Goal: Entertainment & Leisure: Consume media (video, audio)

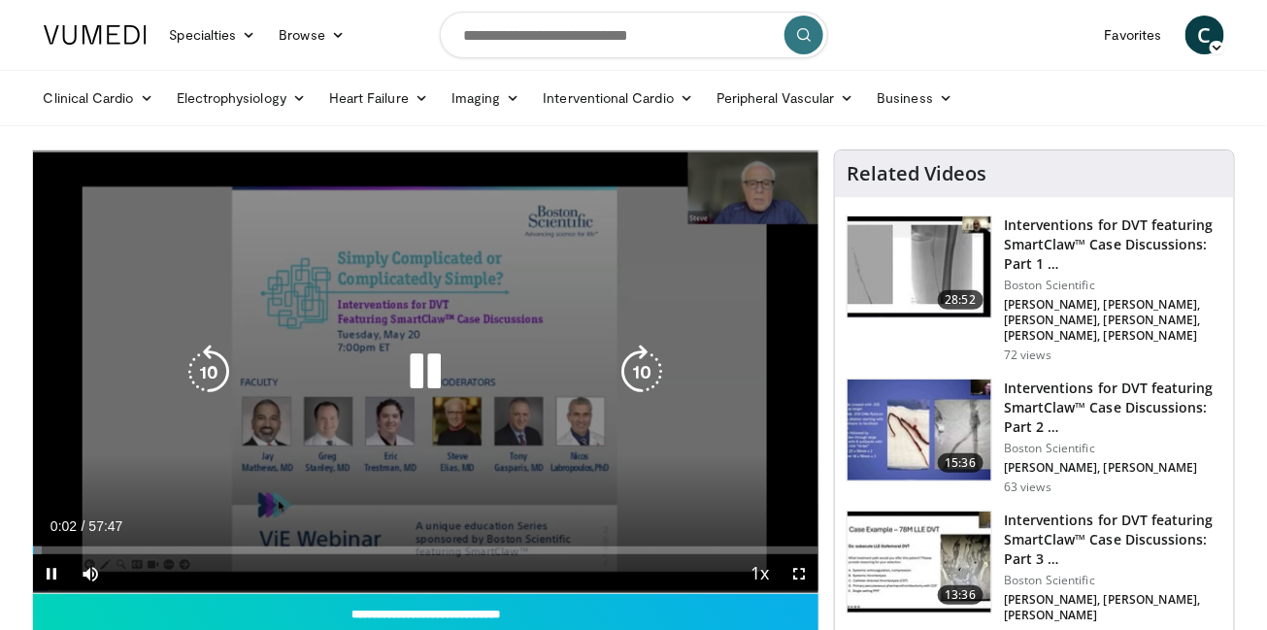
click at [435, 365] on icon "Video Player" at bounding box center [425, 372] width 54 height 54
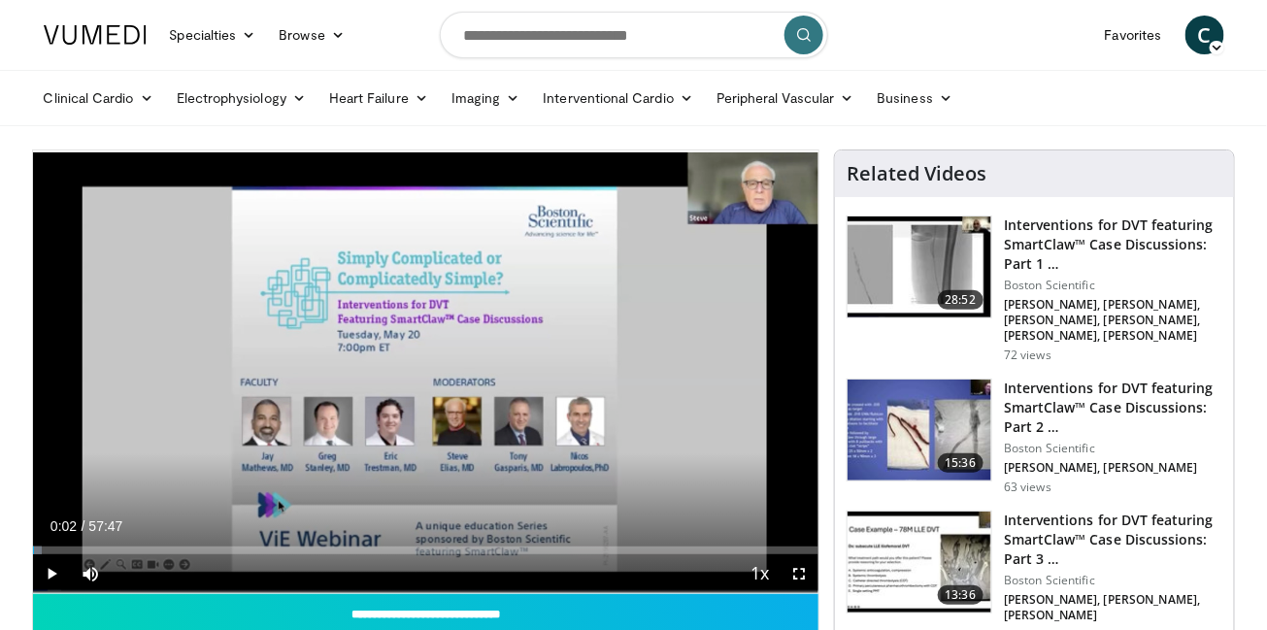
scroll to position [419, 0]
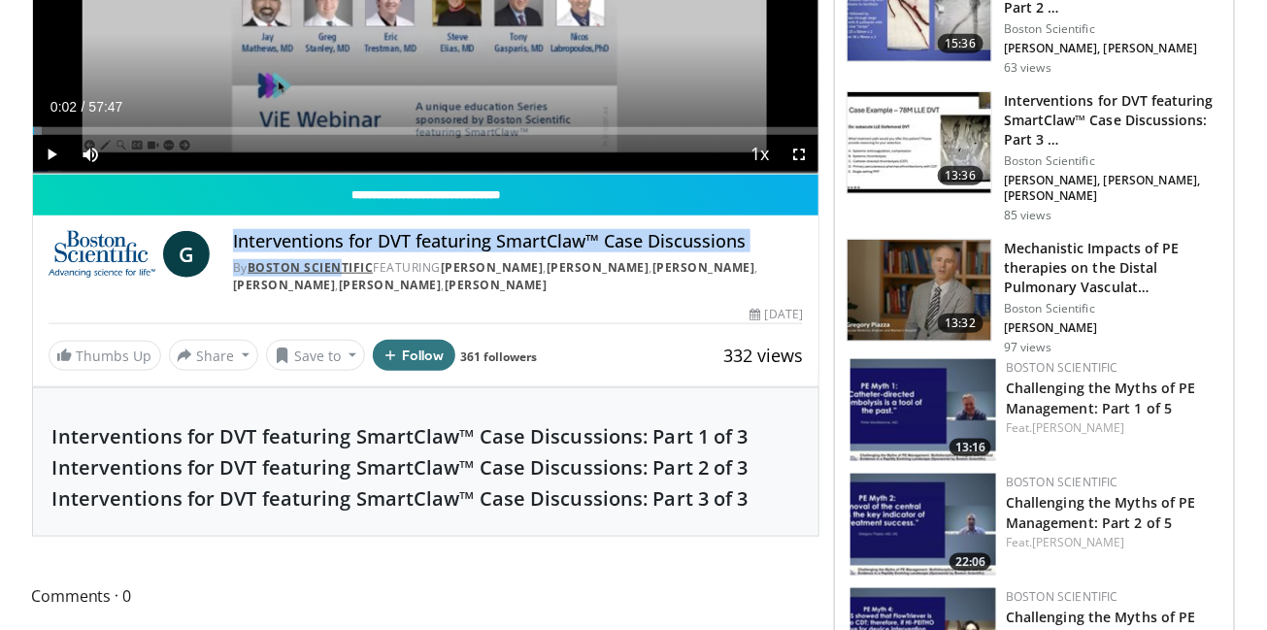
click at [330, 263] on link "Boston Scientific" at bounding box center [311, 267] width 126 height 17
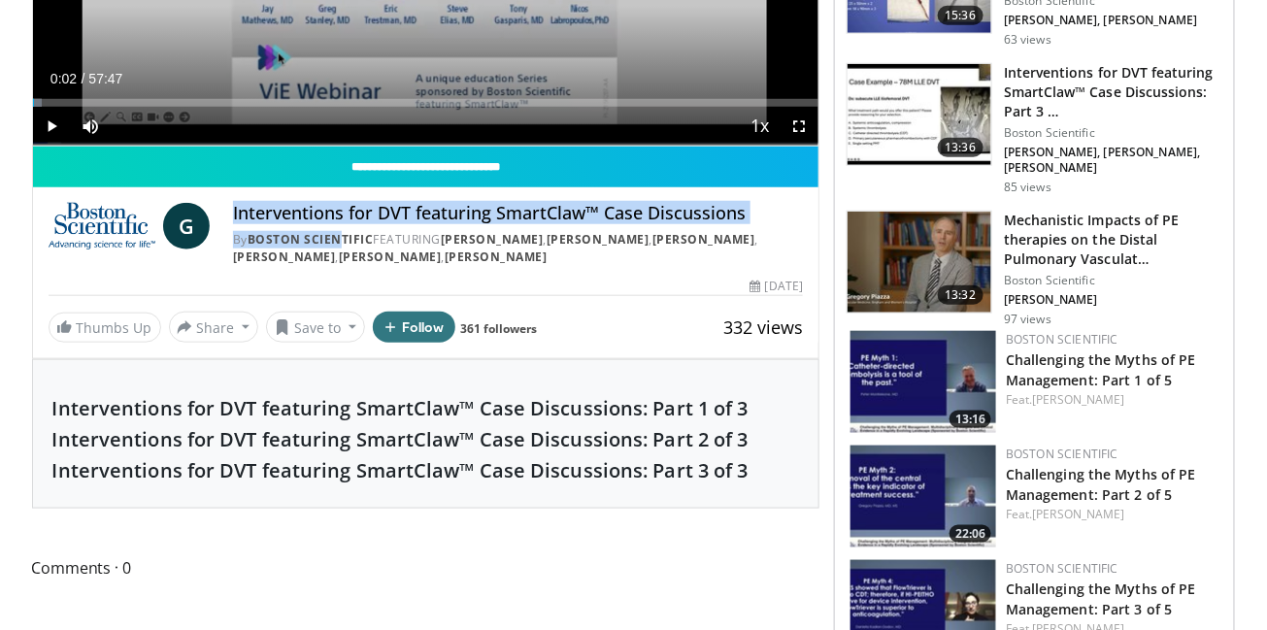
scroll to position [441, 0]
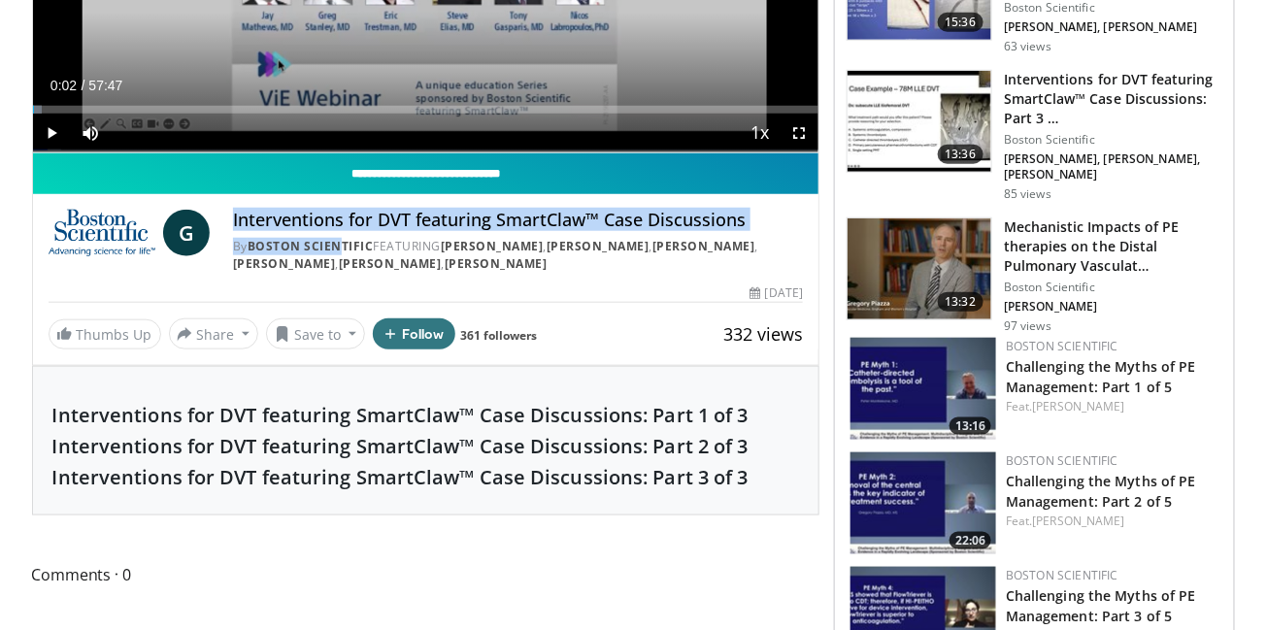
click at [451, 171] on input "**********" at bounding box center [426, 173] width 786 height 41
type input "**********"
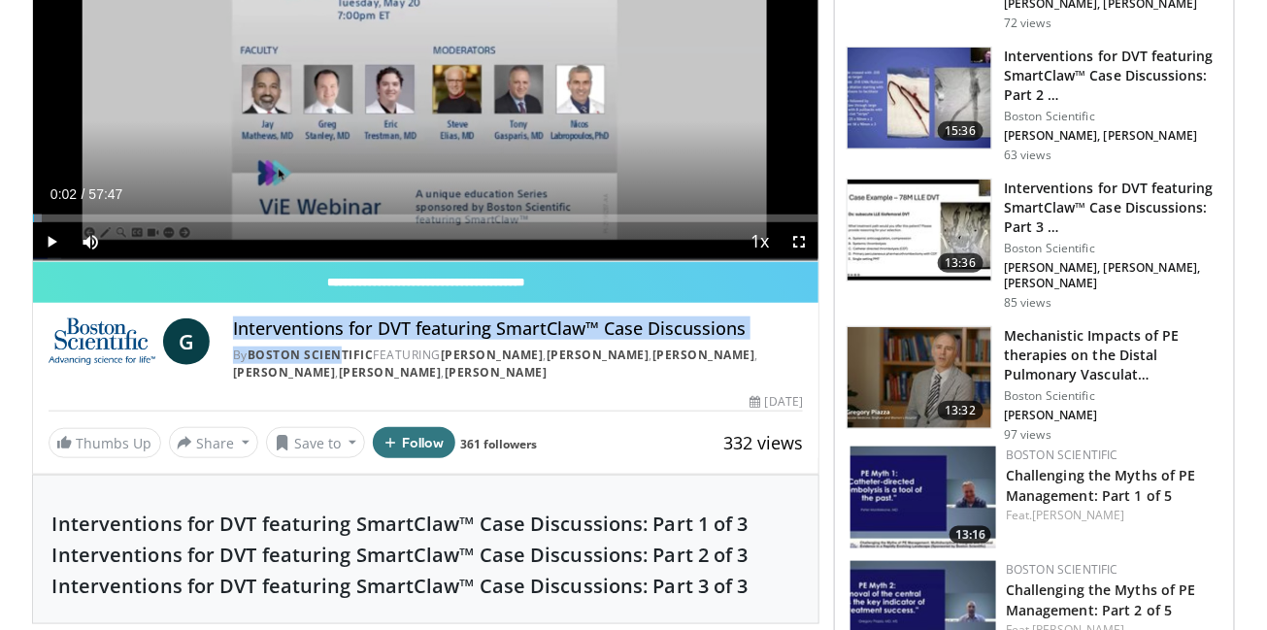
scroll to position [342, 0]
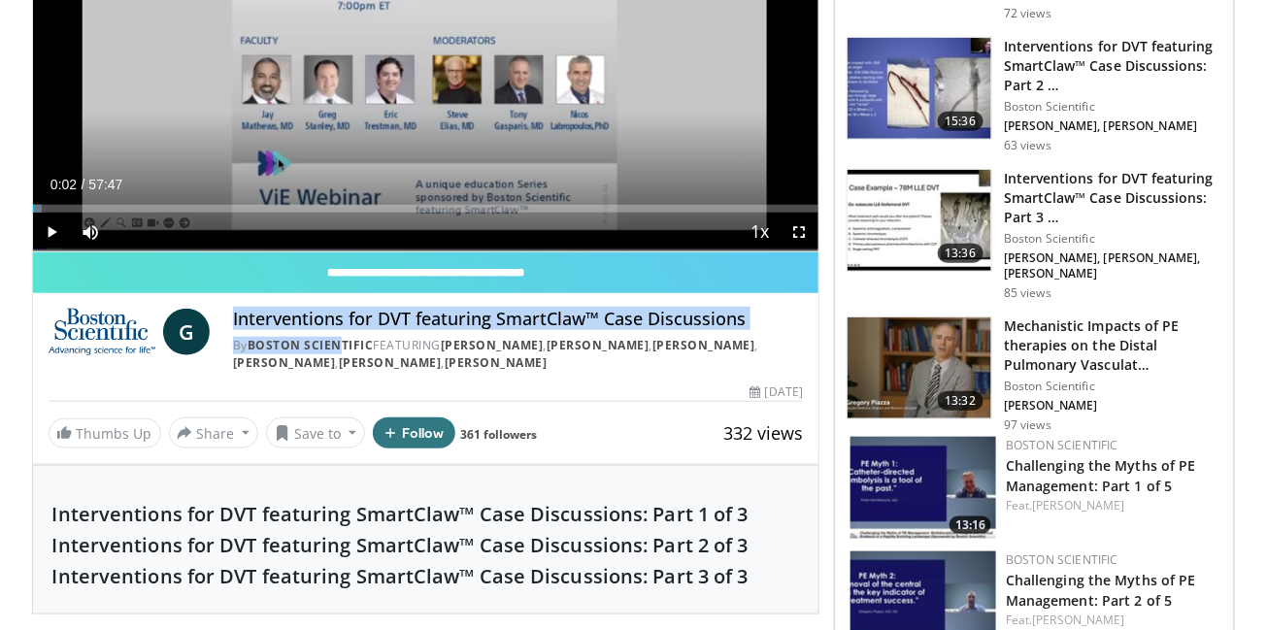
click at [247, 323] on h4 "Interventions for DVT featuring SmartClaw™ Case Discussions" at bounding box center [518, 319] width 570 height 21
drag, startPoint x: 233, startPoint y: 317, endPoint x: 750, endPoint y: 308, distance: 516.6
click at [750, 309] on h4 "Interventions for DVT featuring SmartClaw™ Case Discussions" at bounding box center [518, 319] width 570 height 21
click at [282, 316] on h4 "Interventions for DVT featuring SmartClaw™ Case Discussions" at bounding box center [518, 319] width 570 height 21
drag, startPoint x: 233, startPoint y: 318, endPoint x: 786, endPoint y: 313, distance: 553.5
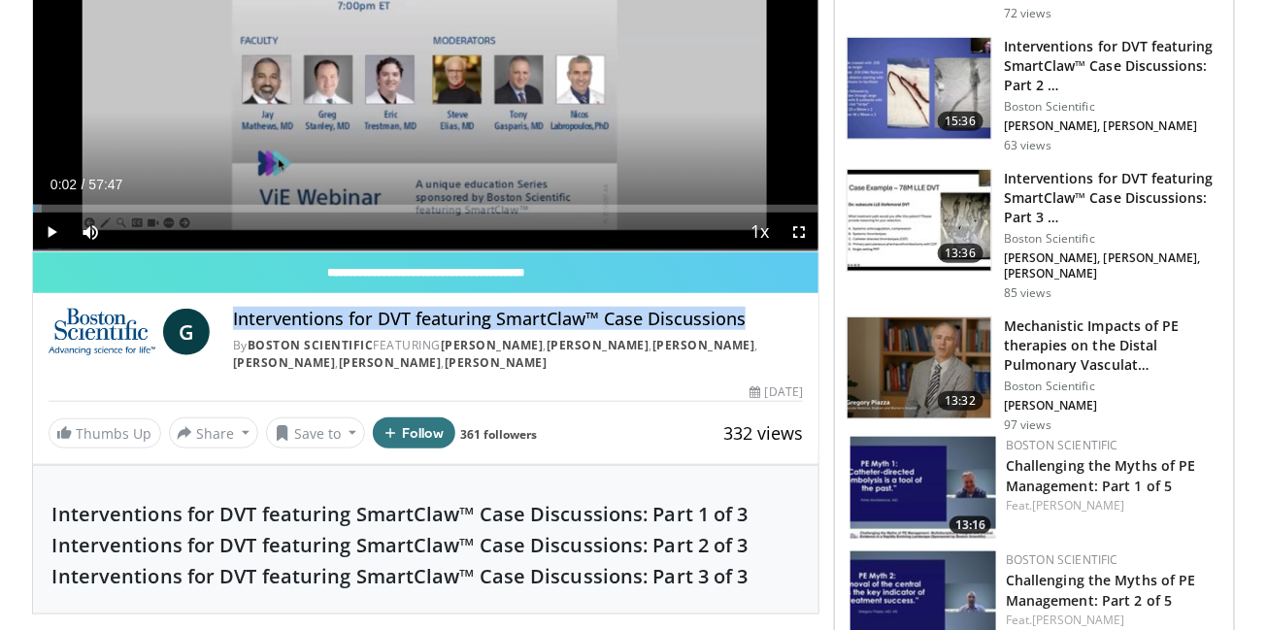
click at [786, 313] on h4 "Interventions for DVT featuring SmartClaw™ Case Discussions" at bounding box center [518, 319] width 570 height 21
copy h4 "Interventions for DVT featuring SmartClaw™ Case Discussions"
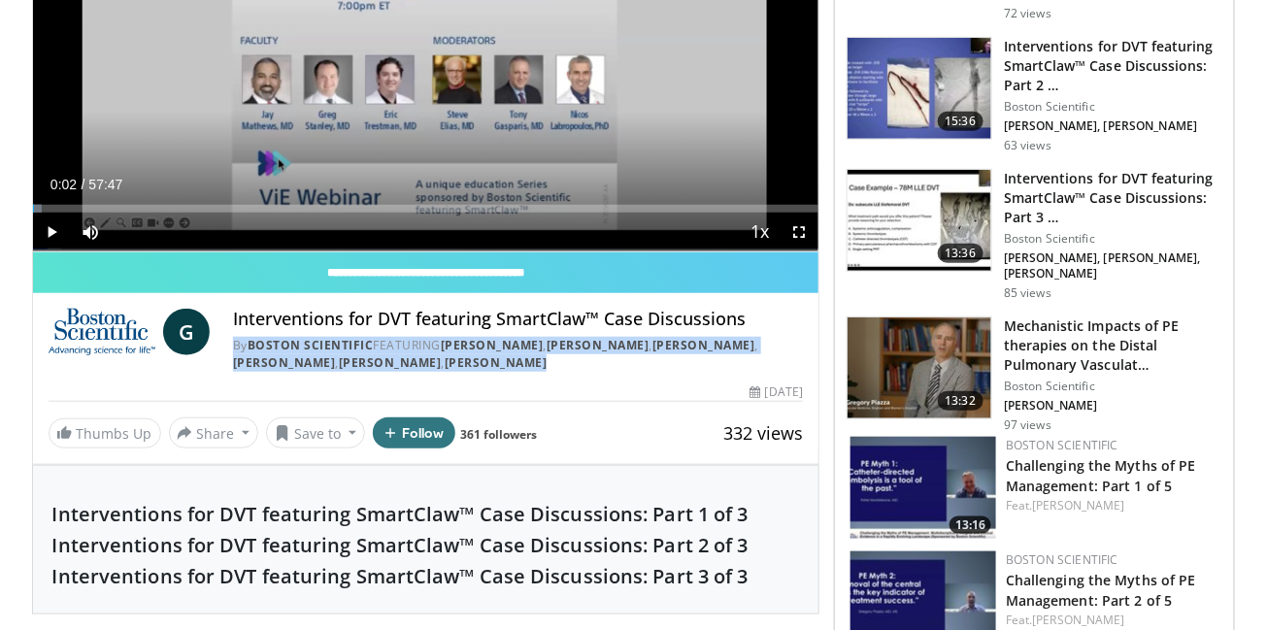
drag, startPoint x: 589, startPoint y: 368, endPoint x: 225, endPoint y: 349, distance: 364.6
click at [225, 349] on div "G Interventions for DVT featuring SmartClaw™ Case Discussions By Boston Scienti…" at bounding box center [426, 341] width 755 height 64
copy div "By Boston Scientific FEATURING Gregory Stanley , Jay Mathews , Eric Trestman , …"
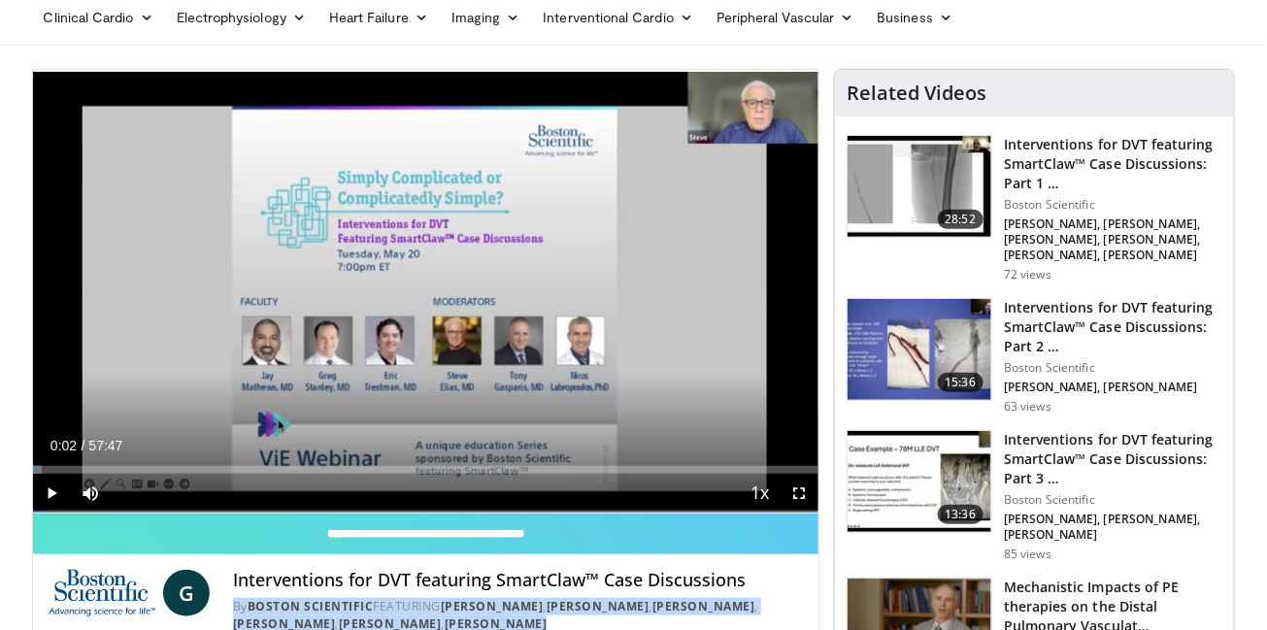
scroll to position [0, 0]
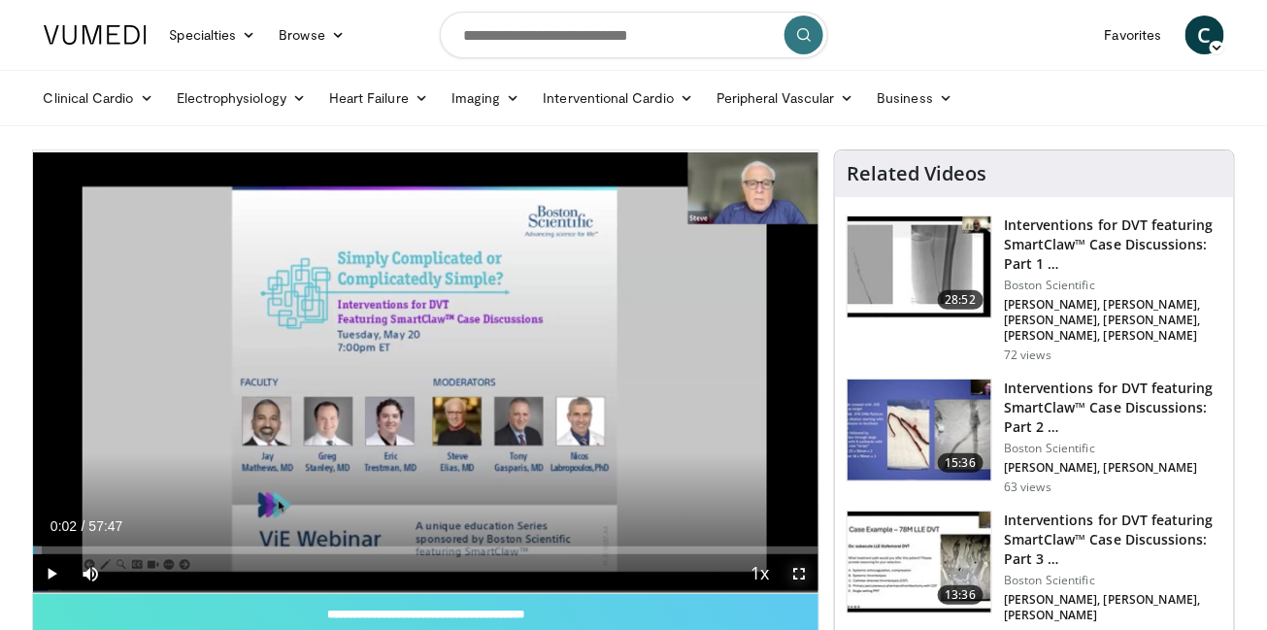
click at [800, 575] on span "Video Player" at bounding box center [799, 573] width 39 height 39
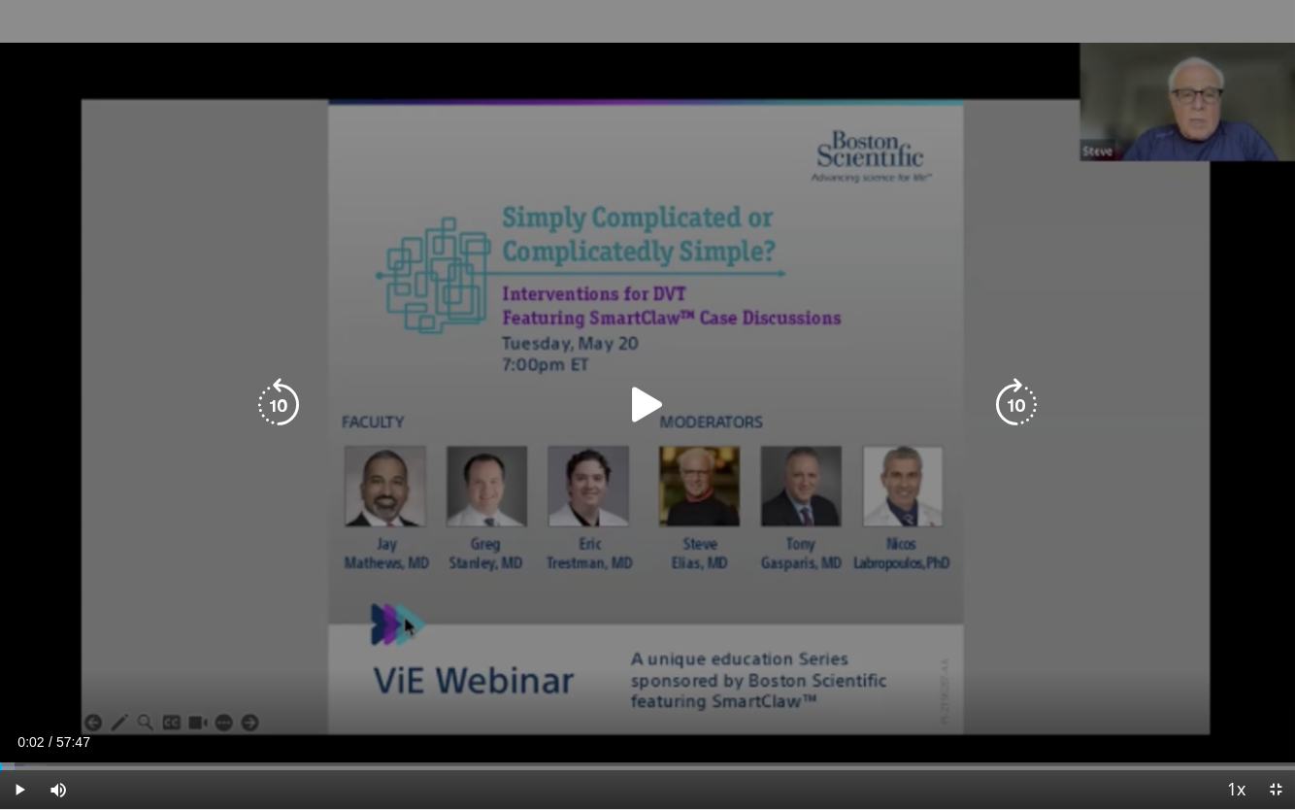
click at [256, 83] on div "10 seconds Tap to unmute" at bounding box center [647, 404] width 1295 height 809
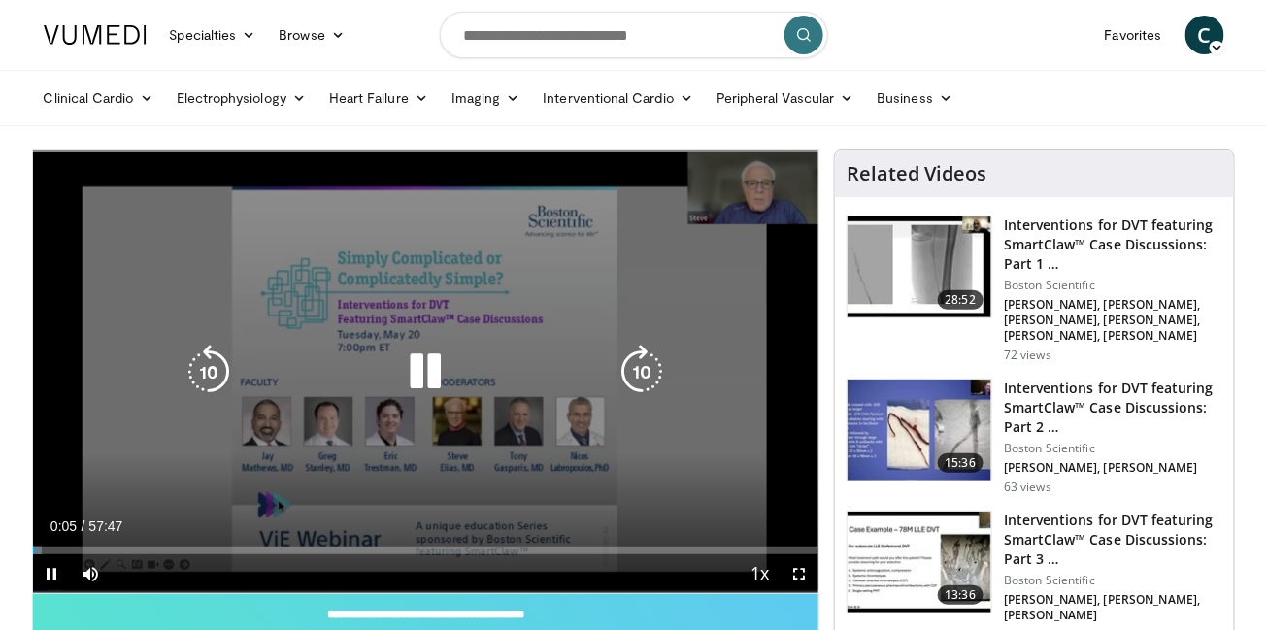
click at [434, 370] on icon "Video Player" at bounding box center [425, 372] width 54 height 54
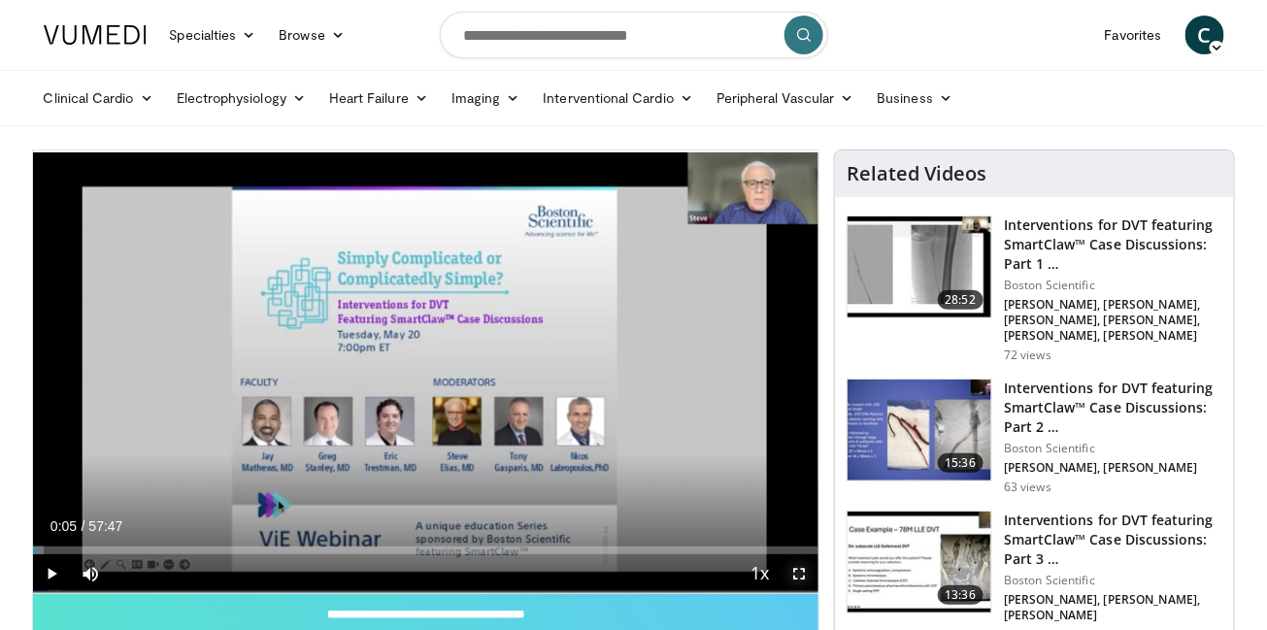
click at [805, 574] on span "Video Player" at bounding box center [799, 573] width 39 height 39
click at [795, 568] on span "Video Player" at bounding box center [799, 573] width 39 height 39
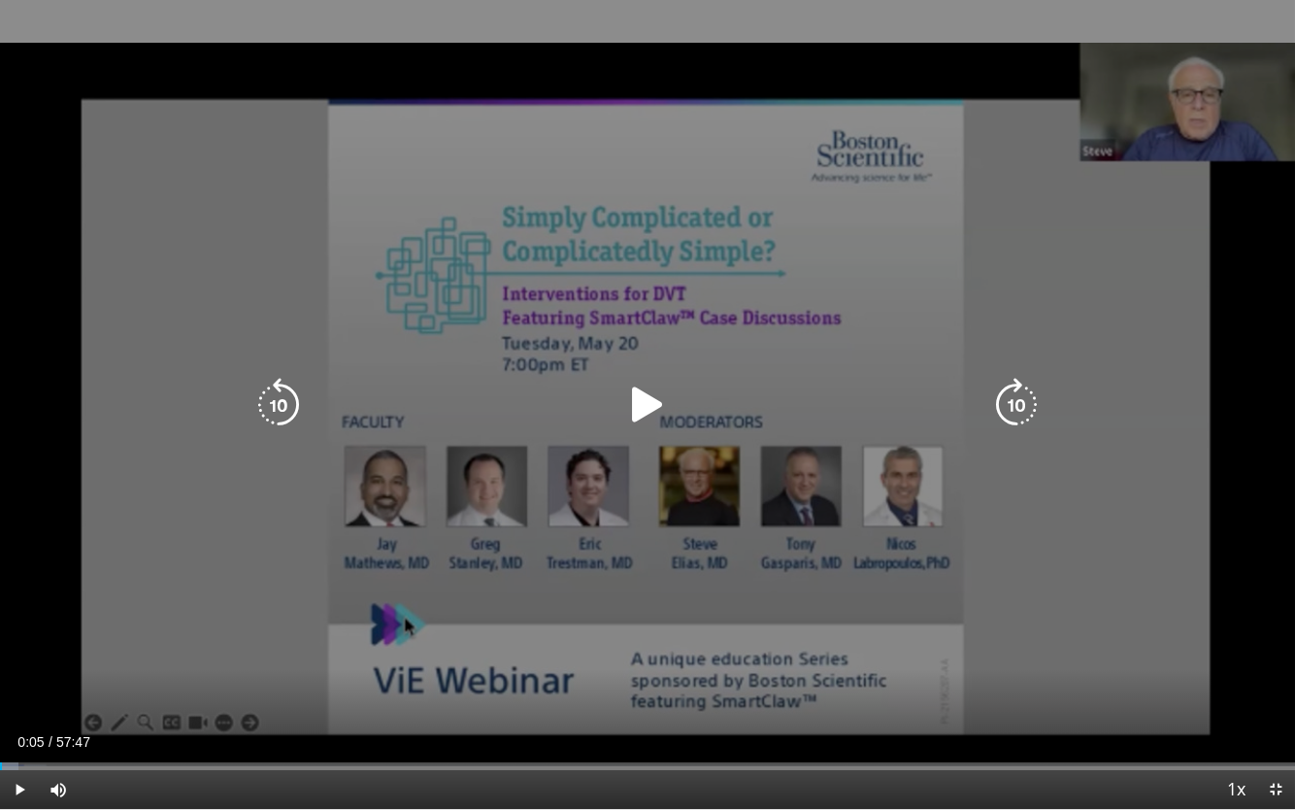
click at [651, 392] on icon "Video Player" at bounding box center [647, 405] width 54 height 54
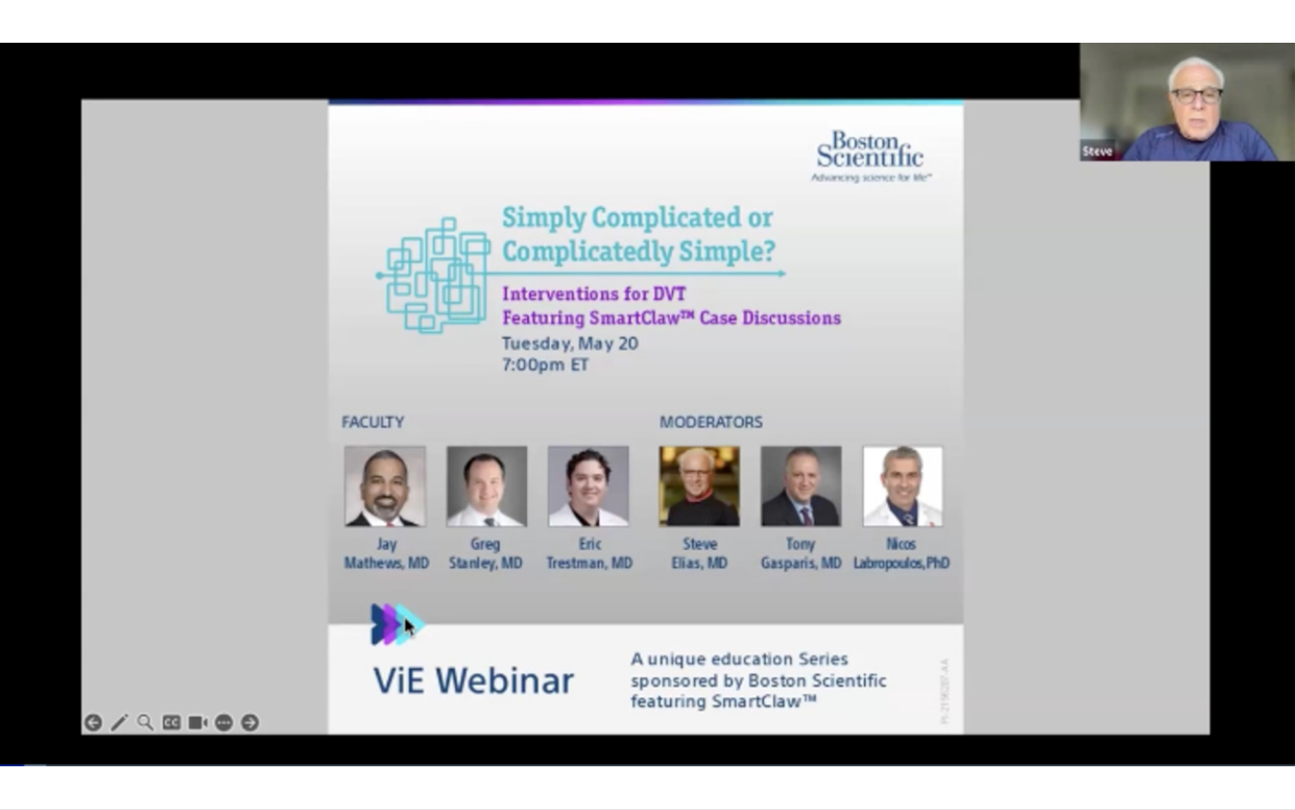
click at [1025, 517] on div "10 seconds Tap to unmute" at bounding box center [647, 404] width 1295 height 809
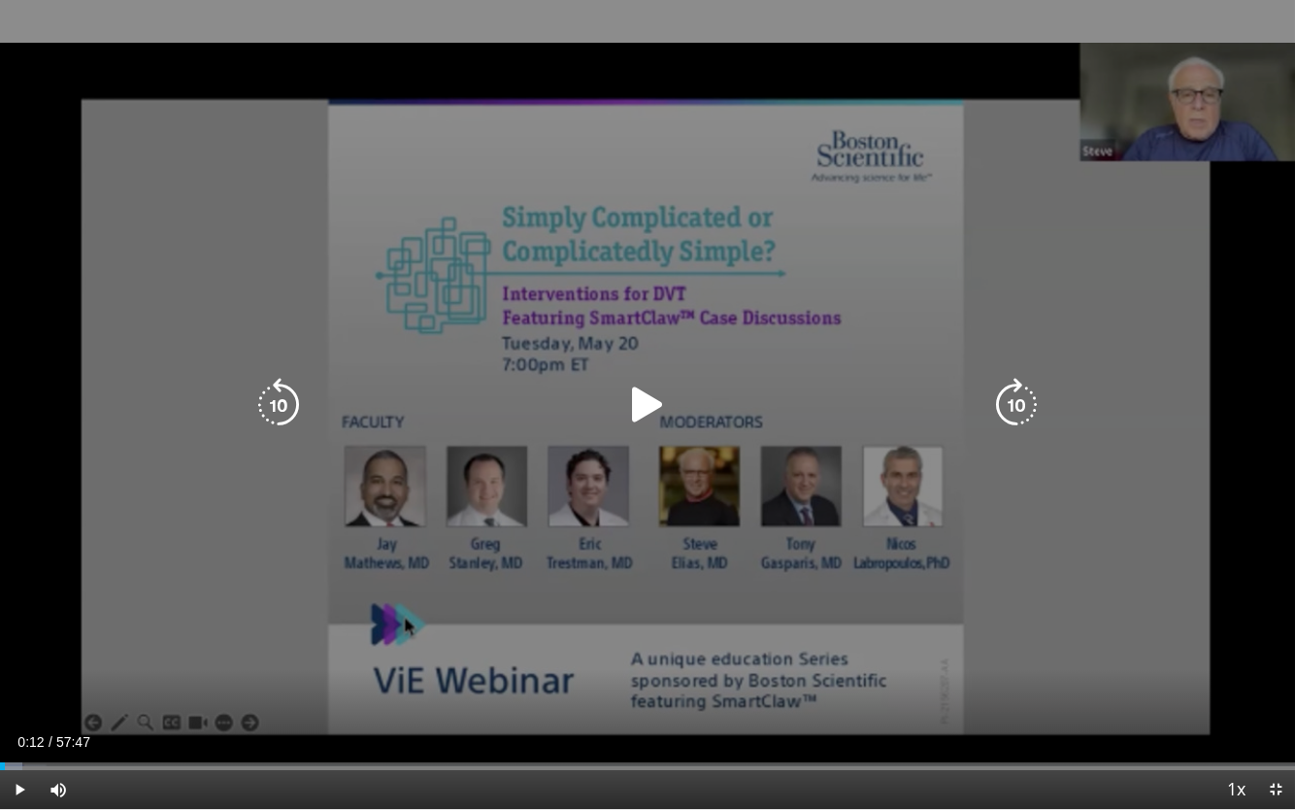
click at [1020, 568] on div "10 seconds Tap to unmute" at bounding box center [647, 404] width 1295 height 809
click at [658, 385] on icon "Video Player" at bounding box center [647, 405] width 54 height 54
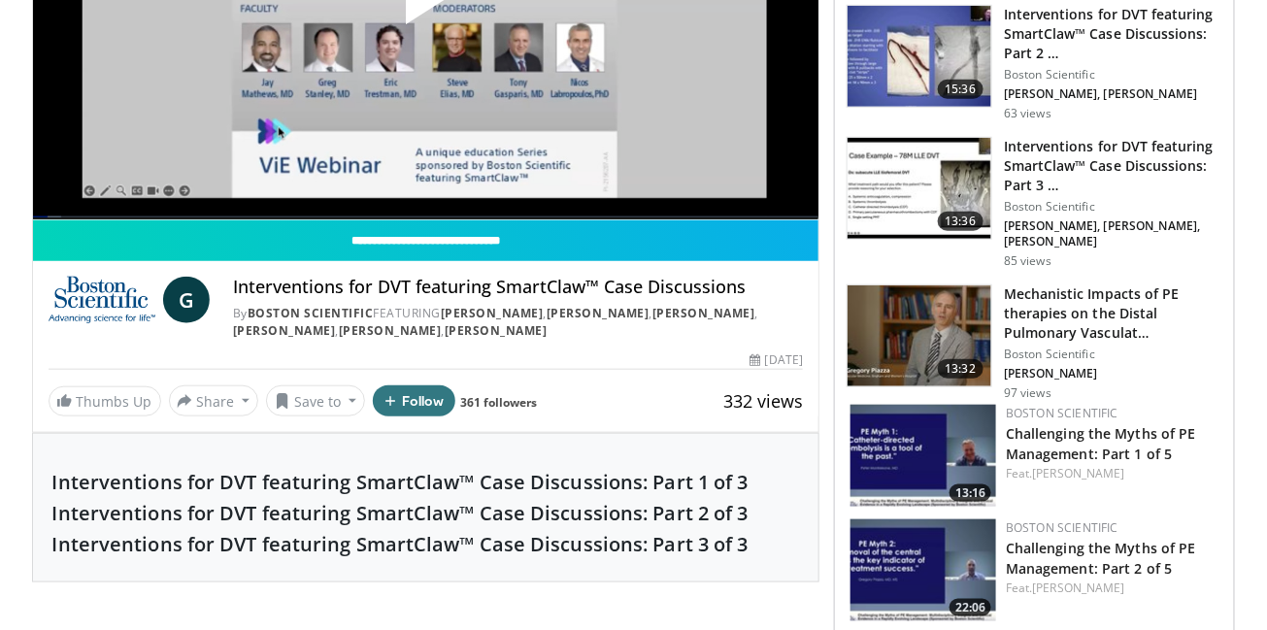
scroll to position [401, 0]
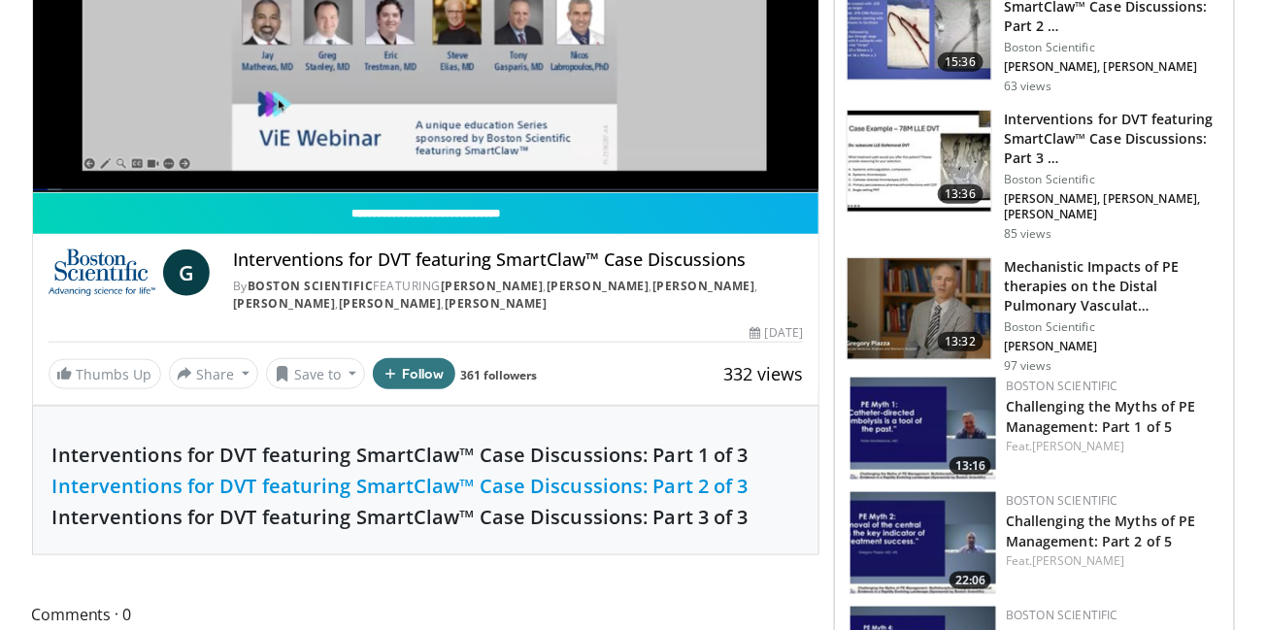
click at [404, 492] on link "Interventions for DVT featuring SmartClaw™ Case Discussions: Part 2 of 3" at bounding box center [400, 486] width 696 height 26
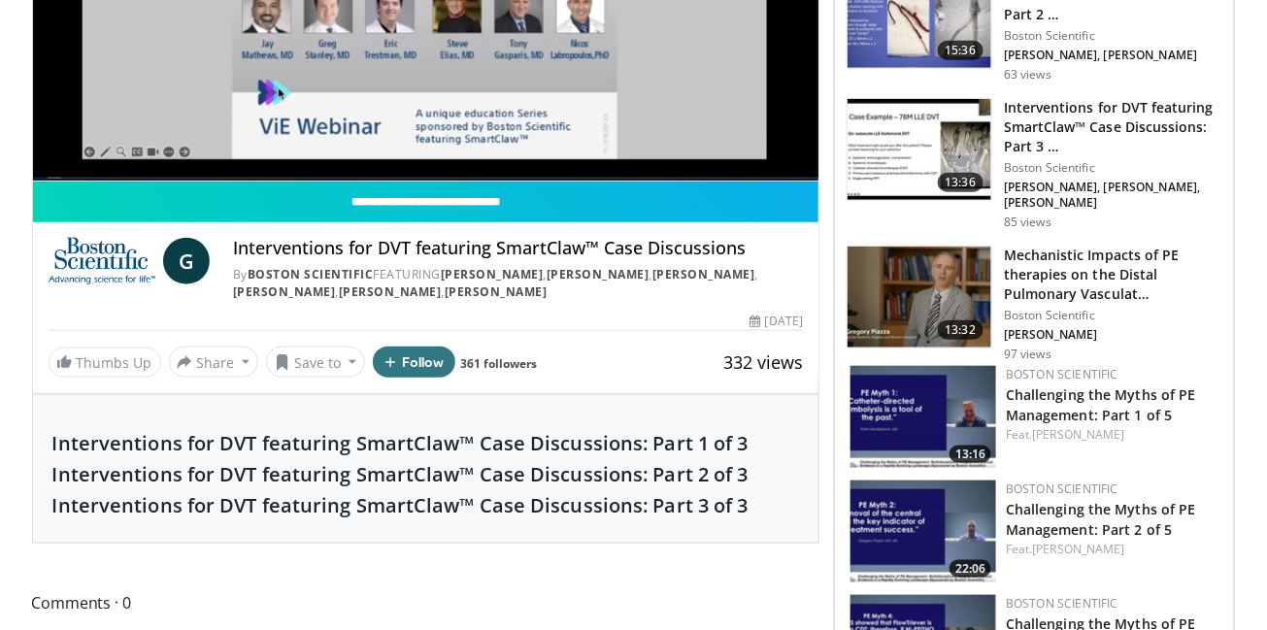
scroll to position [417, 0]
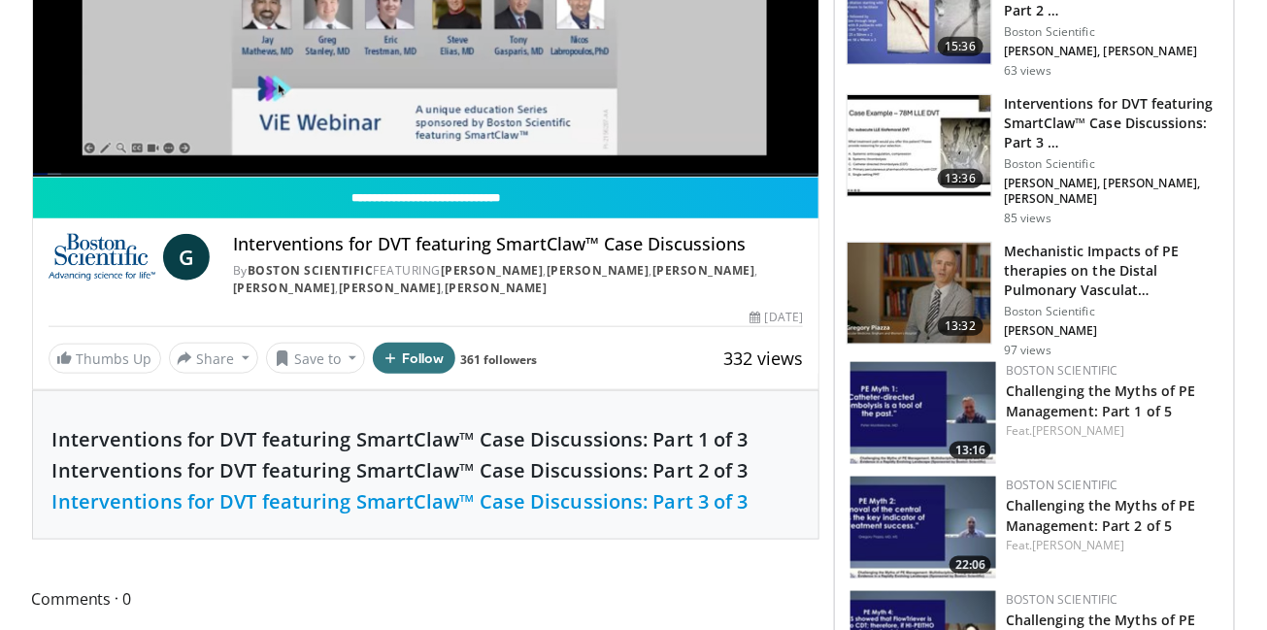
click at [403, 502] on link "Interventions for DVT featuring SmartClaw™ Case Discussions: Part 3 of 3" at bounding box center [400, 501] width 696 height 26
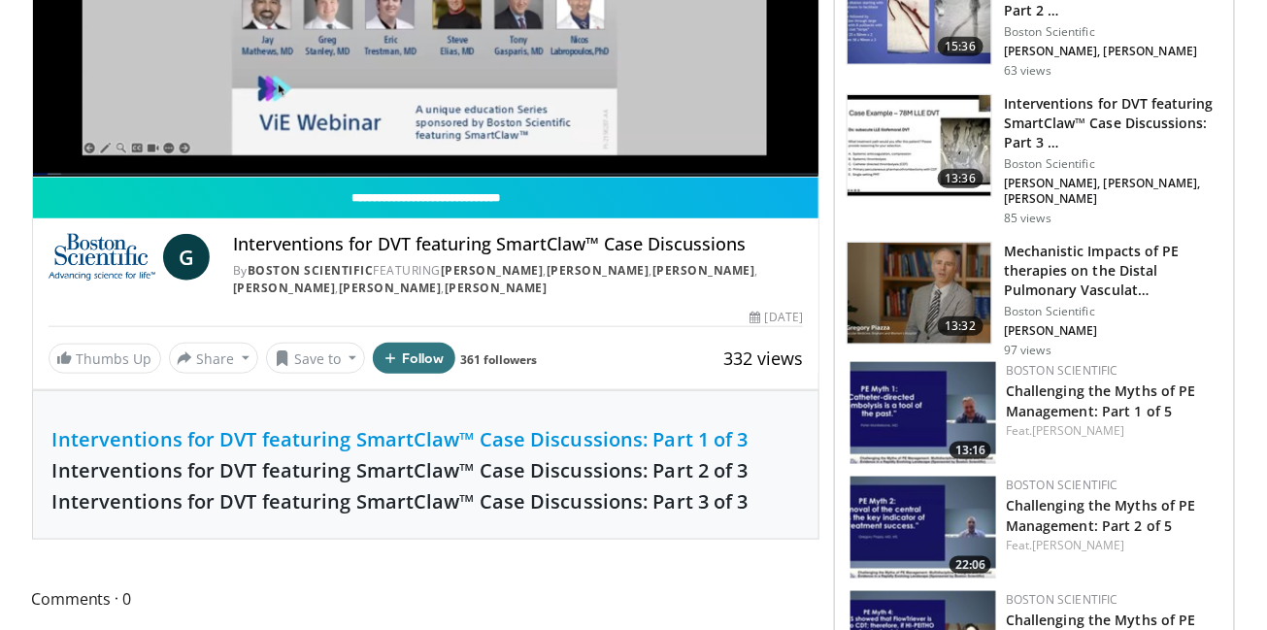
click at [269, 434] on link "Interventions for DVT featuring SmartClaw™ Case Discussions: Part 1 of 3" at bounding box center [400, 439] width 696 height 26
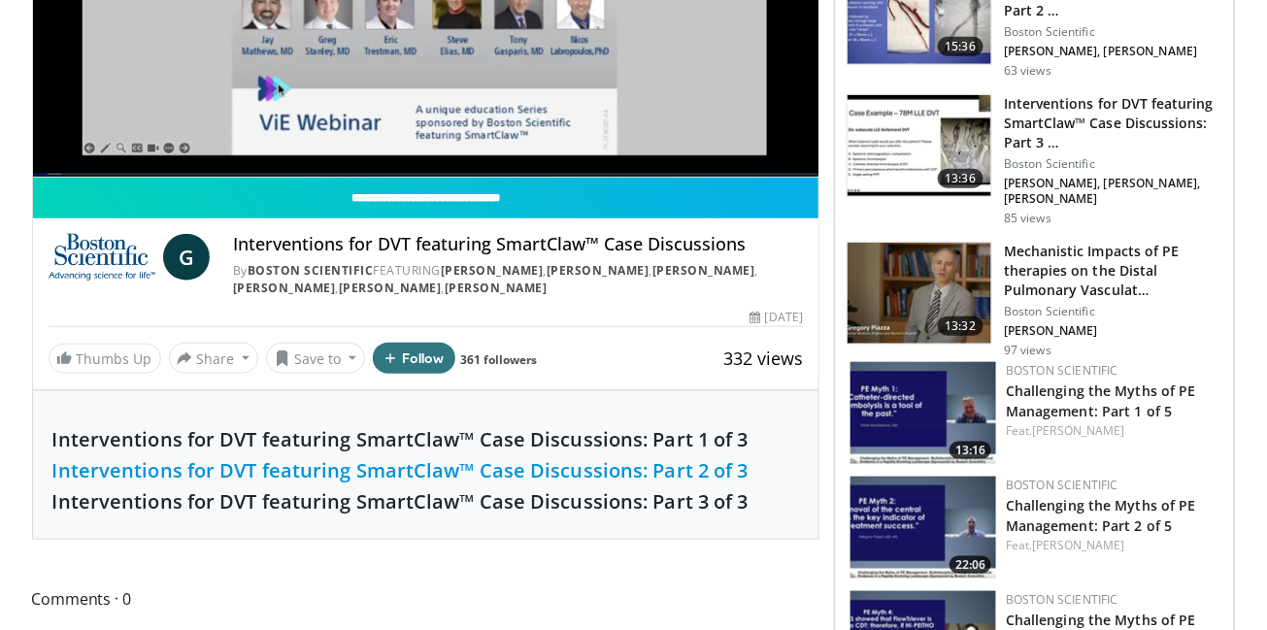
click at [314, 475] on link "Interventions for DVT featuring SmartClaw™ Case Discussions: Part 2 of 3" at bounding box center [400, 470] width 696 height 26
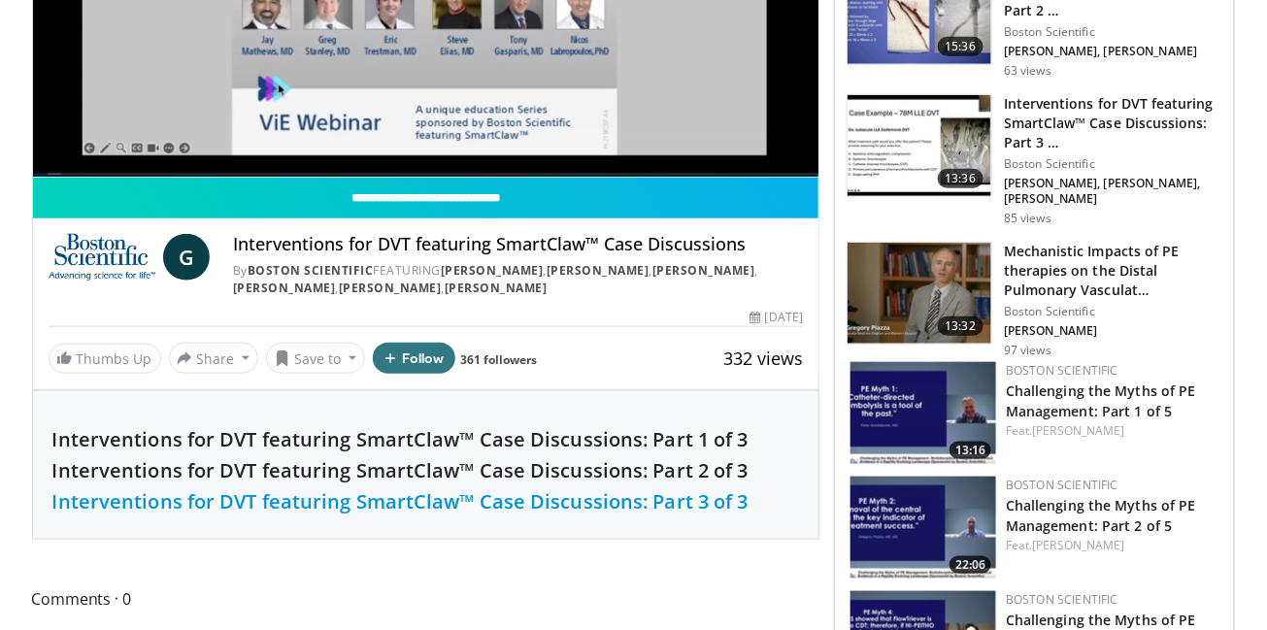
click at [577, 499] on link "Interventions for DVT featuring SmartClaw™ Case Discussions: Part 3 of 3" at bounding box center [400, 501] width 696 height 26
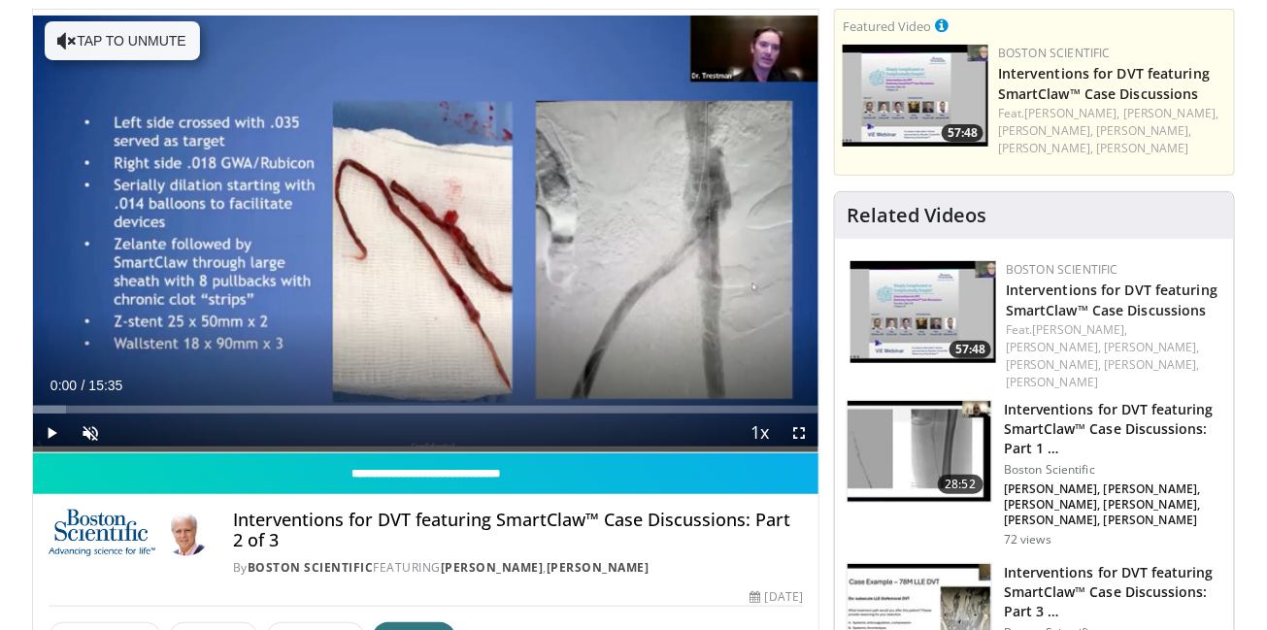
scroll to position [137, 0]
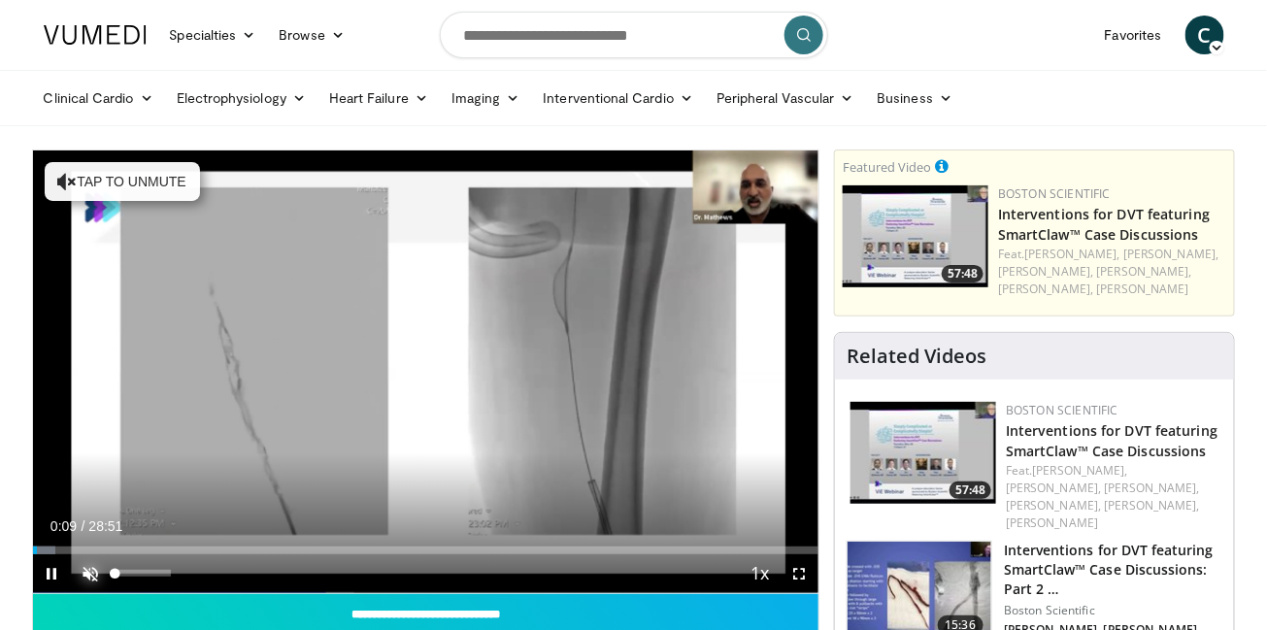
click at [84, 571] on span "Video Player" at bounding box center [91, 573] width 39 height 39
click at [32, 551] on div "**********" at bounding box center [426, 489] width 788 height 679
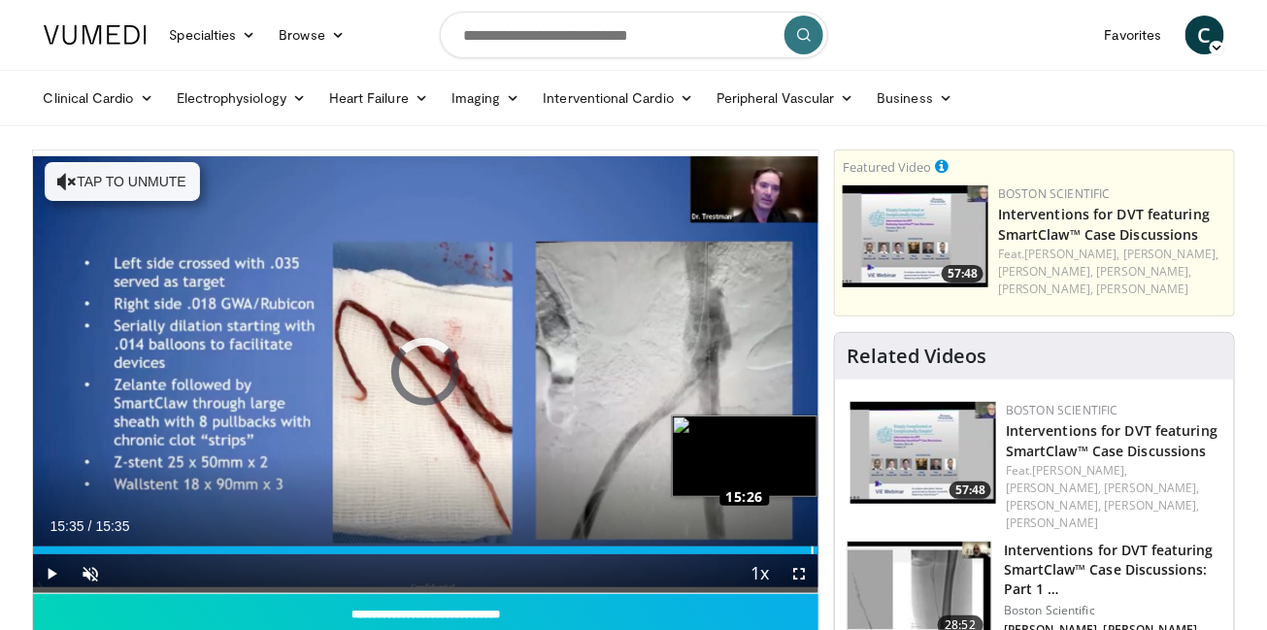
drag, startPoint x: 153, startPoint y: 551, endPoint x: 814, endPoint y: 549, distance: 660.2
click at [814, 549] on div "15:20" at bounding box center [426, 551] width 786 height 8
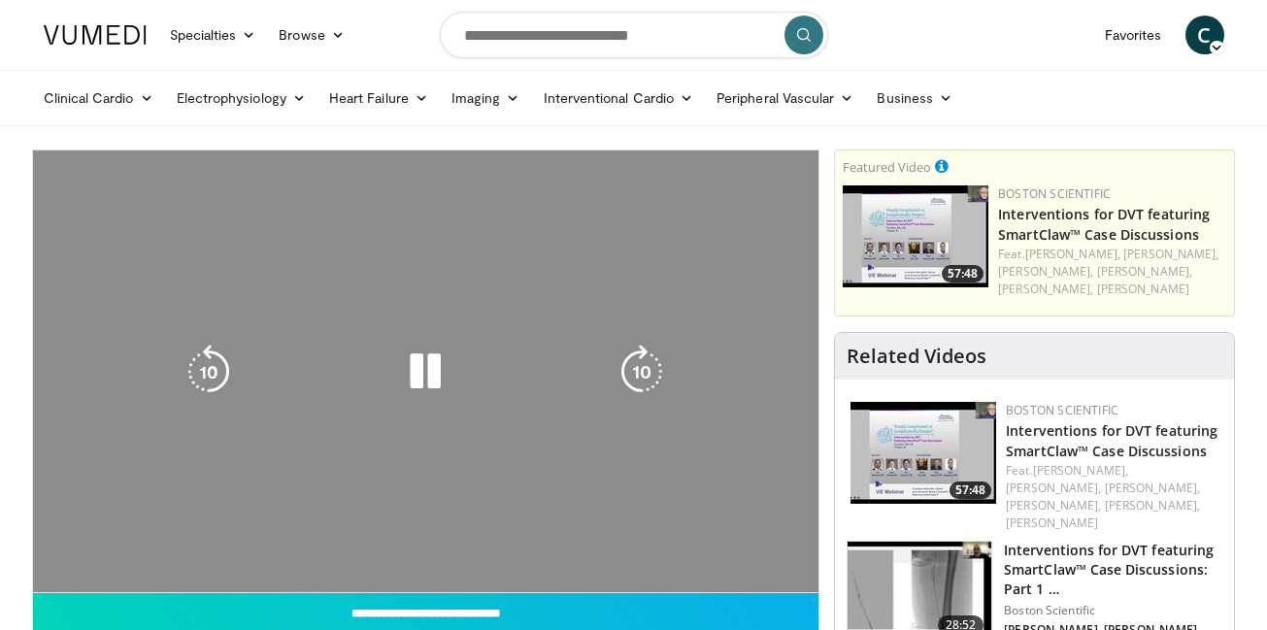
click at [1045, 215] on link "Interventions for DVT featuring SmartClaw™ Case Discussions" at bounding box center [1104, 224] width 212 height 39
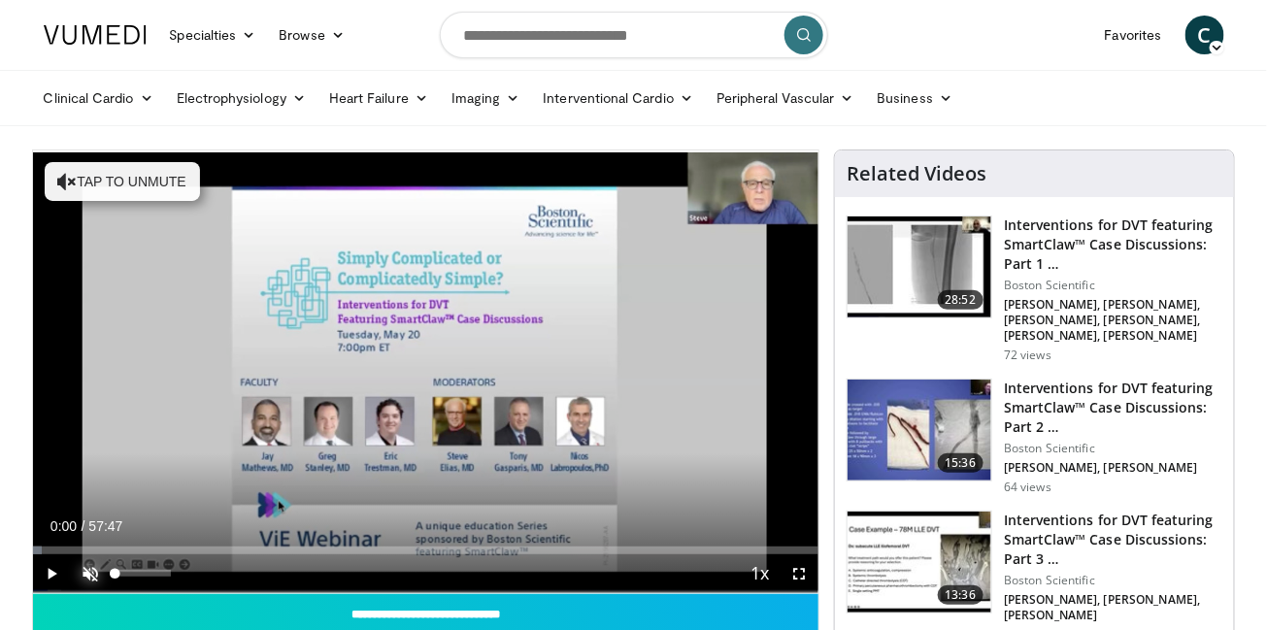
click at [90, 572] on span "Video Player" at bounding box center [91, 573] width 39 height 39
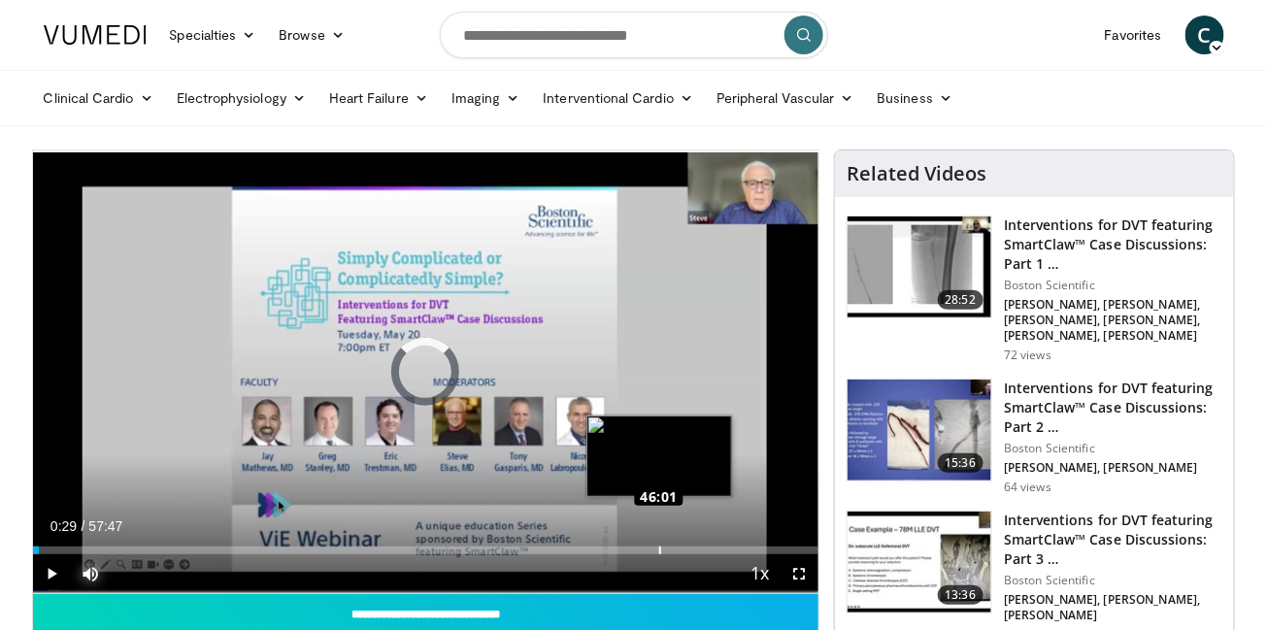
drag, startPoint x: 39, startPoint y: 545, endPoint x: 658, endPoint y: 552, distance: 619.5
click at [658, 552] on div "Loaded : 0.00% 45:57 46:01" at bounding box center [426, 551] width 786 height 8
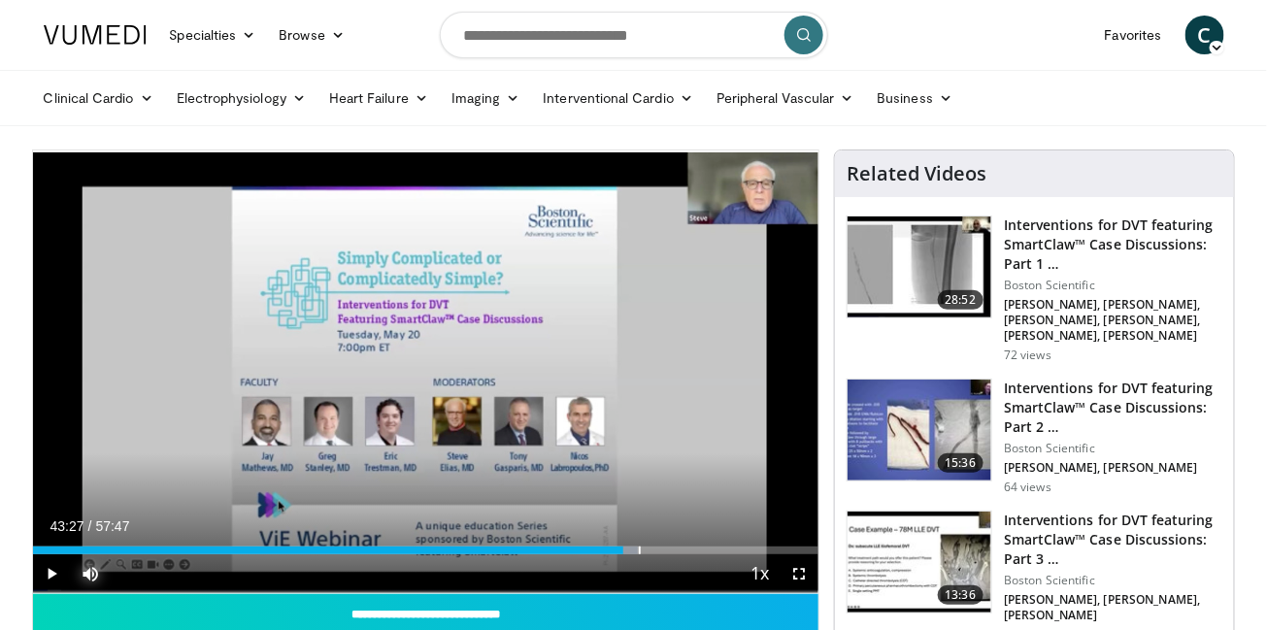
drag, startPoint x: 666, startPoint y: 547, endPoint x: 623, endPoint y: 556, distance: 43.8
click at [623, 556] on div "Current Time 43:27 / Duration 57:47 Play Skip Backward Skip Forward Mute 0% Loa…" at bounding box center [426, 573] width 786 height 39
drag, startPoint x: 623, startPoint y: 546, endPoint x: 601, endPoint y: 553, distance: 23.6
click at [601, 554] on div "Current Time 42:10 / Duration 57:47 Play Skip Backward Skip Forward Mute 0% Loa…" at bounding box center [426, 573] width 786 height 39
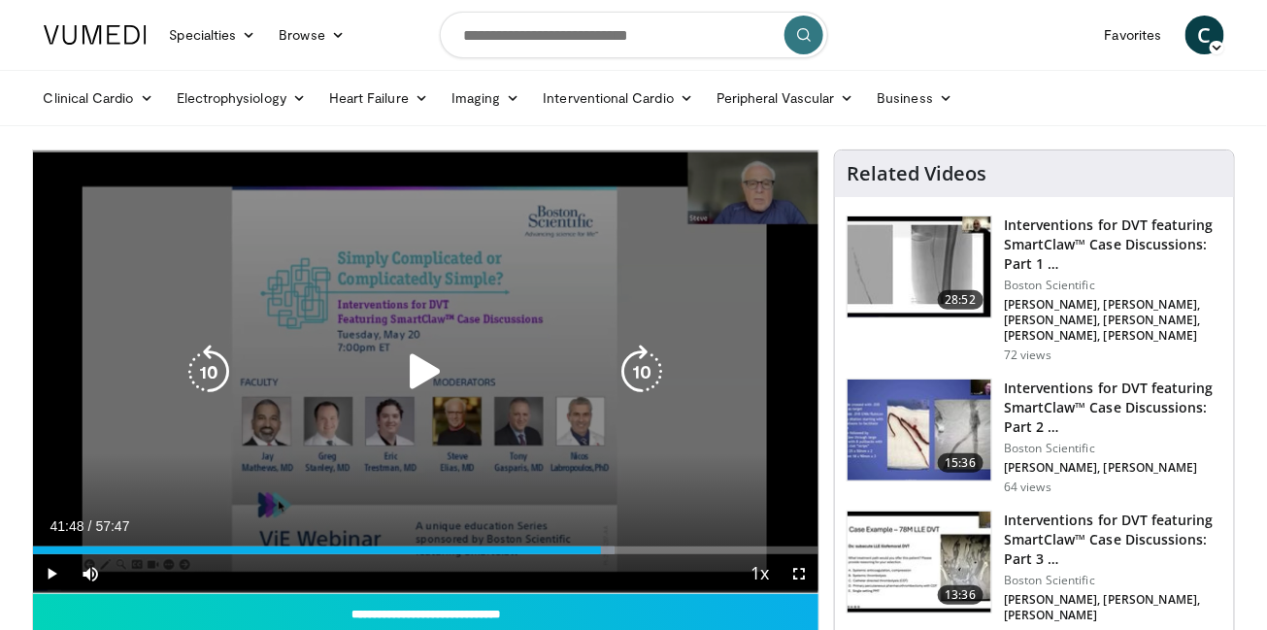
click at [641, 367] on icon "Video Player" at bounding box center [642, 372] width 54 height 54
click at [648, 373] on icon "Video Player" at bounding box center [642, 372] width 54 height 54
click at [649, 376] on icon "Video Player" at bounding box center [642, 372] width 54 height 54
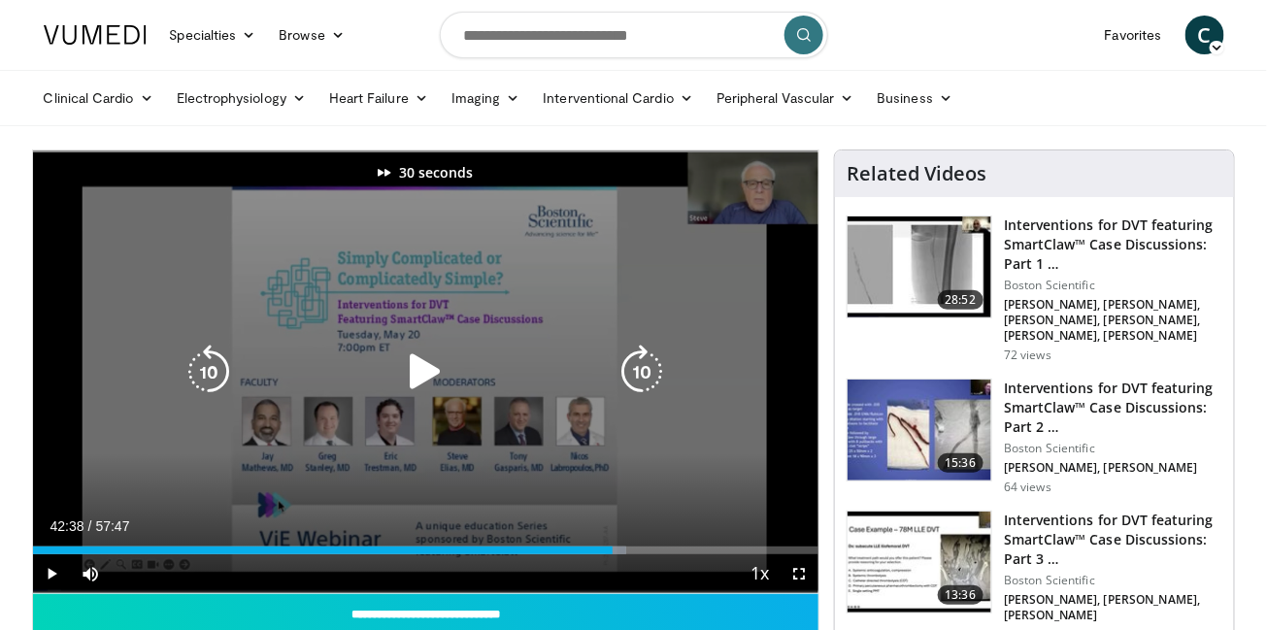
click at [425, 371] on icon "Video Player" at bounding box center [425, 372] width 54 height 54
click at [654, 370] on icon "Video Player" at bounding box center [642, 372] width 54 height 54
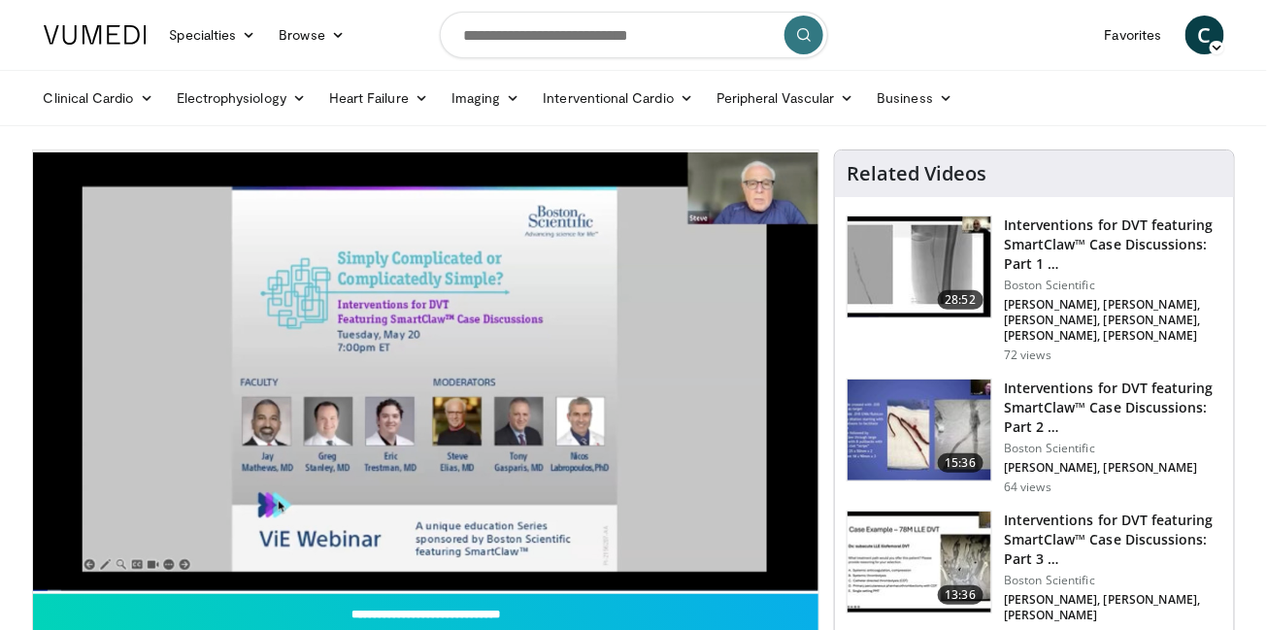
click at [767, 216] on div "10 seconds Tap to unmute" at bounding box center [426, 371] width 786 height 443
